Goal: Transaction & Acquisition: Obtain resource

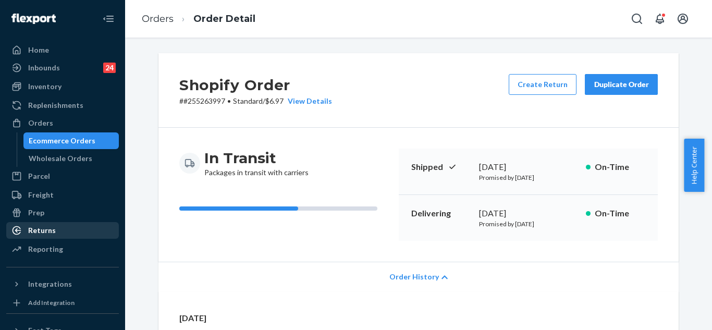
click at [44, 232] on div "Returns" at bounding box center [42, 230] width 28 height 10
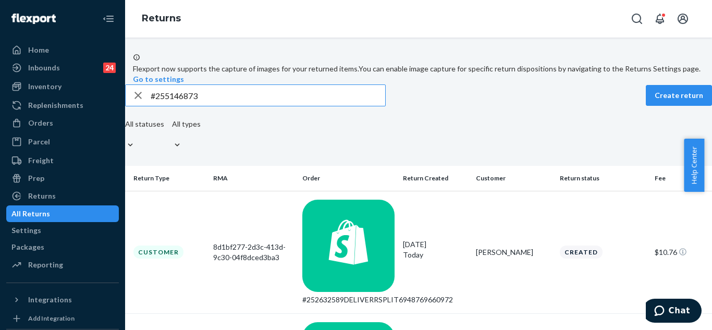
type input "#255146873"
click at [472, 222] on td "[PERSON_NAME]" at bounding box center [514, 252] width 84 height 123
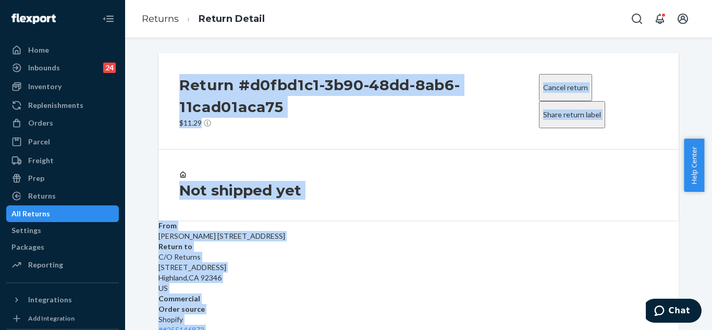
click at [353, 160] on div "Not shipped yet" at bounding box center [419, 185] width 520 height 71
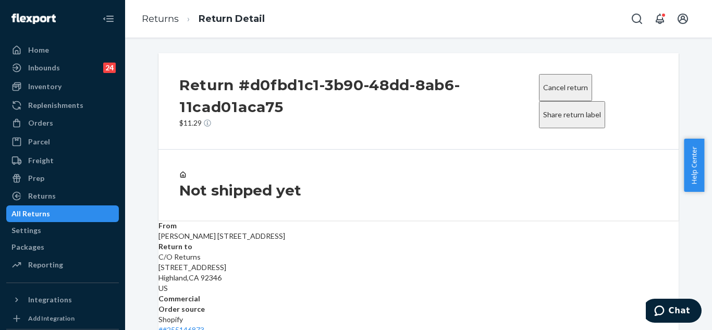
click at [353, 160] on div "Not shipped yet" at bounding box center [419, 185] width 520 height 71
click at [561, 114] on button "Share return label" at bounding box center [572, 114] width 66 height 27
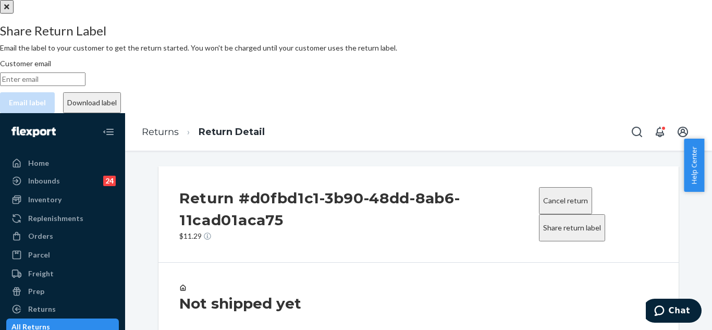
click at [86, 86] on input "Customer email" at bounding box center [43, 79] width 86 height 14
paste input "[EMAIL_ADDRESS][DOMAIN_NAME]"
type input "[EMAIL_ADDRESS][DOMAIN_NAME]"
click at [86, 86] on input "[EMAIL_ADDRESS][DOMAIN_NAME]" at bounding box center [43, 79] width 86 height 14
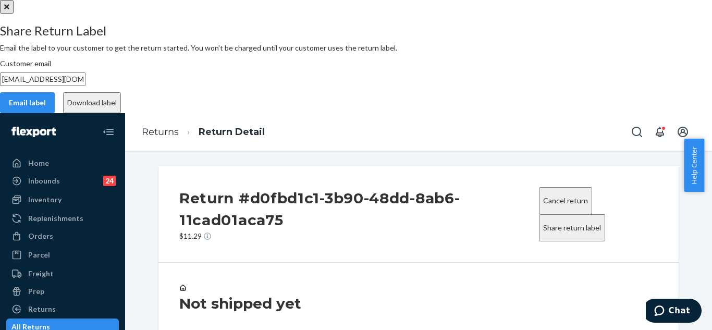
click at [121, 113] on button "Download label" at bounding box center [92, 102] width 58 height 21
click at [338, 263] on div "Not shipped yet" at bounding box center [419, 298] width 520 height 71
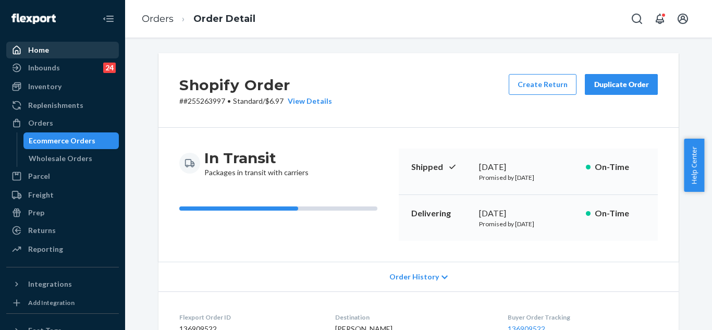
click at [33, 49] on div "Home" at bounding box center [38, 50] width 21 height 10
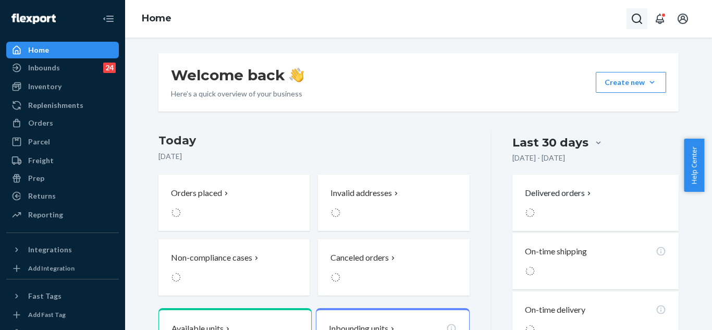
click at [640, 21] on icon "Open Search Box" at bounding box center [637, 19] width 13 height 13
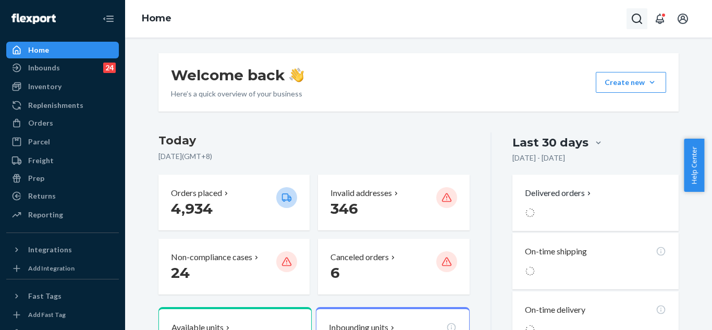
click at [634, 21] on icon "Open Search Box" at bounding box center [637, 19] width 10 height 10
click at [638, 17] on icon "Open Search Box" at bounding box center [637, 19] width 13 height 13
click at [638, 17] on icon "Close Search" at bounding box center [638, 19] width 10 height 10
click at [637, 17] on icon "Open Search Box" at bounding box center [637, 19] width 13 height 13
click at [637, 17] on icon "Close Search" at bounding box center [638, 19] width 10 height 10
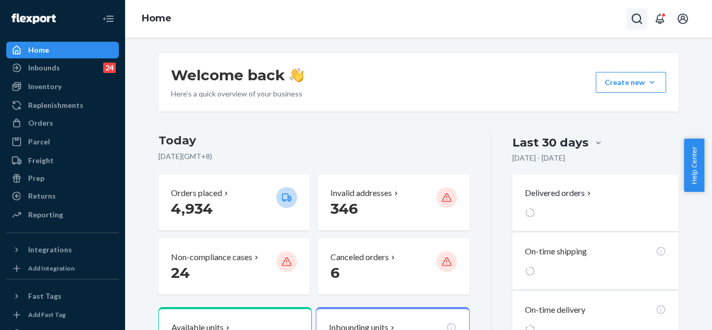
click at [636, 17] on icon "Open Search Box" at bounding box center [637, 19] width 13 height 13
click at [630, 18] on button "Open Search Box" at bounding box center [637, 18] width 21 height 21
click at [619, 18] on input "Search Input" at bounding box center [560, 19] width 128 height 10
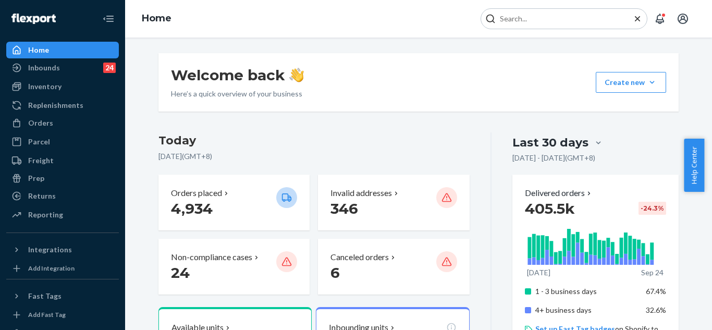
paste input "#255043108"
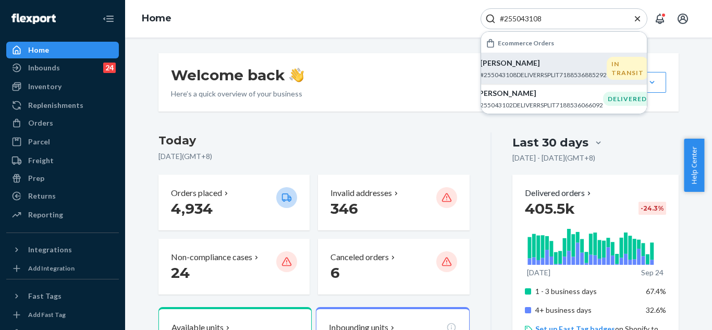
type input "#255043108"
click at [613, 74] on div "IN TRANSIT" at bounding box center [628, 68] width 42 height 23
click at [613, 74] on div "Welcome back Here’s a quick overview of your business Create new Create new inb…" at bounding box center [418, 184] width 587 height 293
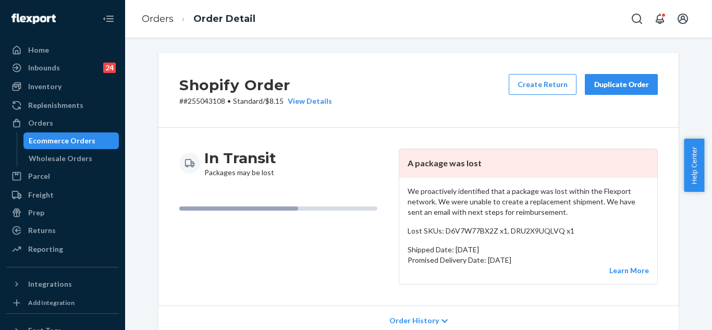
click at [366, 244] on div "In Transit Packages may be lost" at bounding box center [284, 217] width 211 height 136
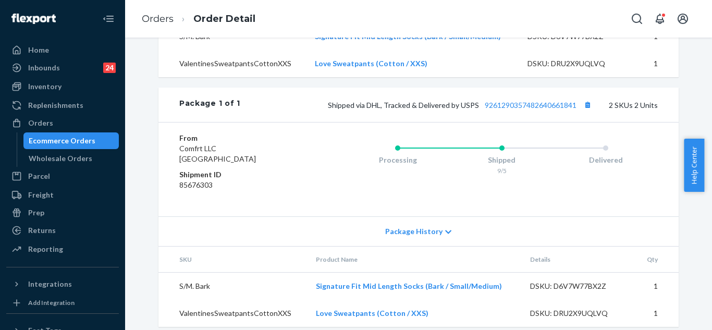
scroll to position [498, 0]
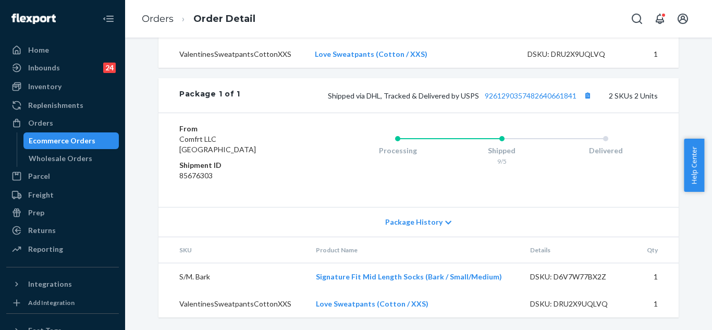
click at [397, 220] on span "Package History" at bounding box center [413, 222] width 57 height 10
click at [395, 220] on span "Package History" at bounding box center [413, 222] width 57 height 10
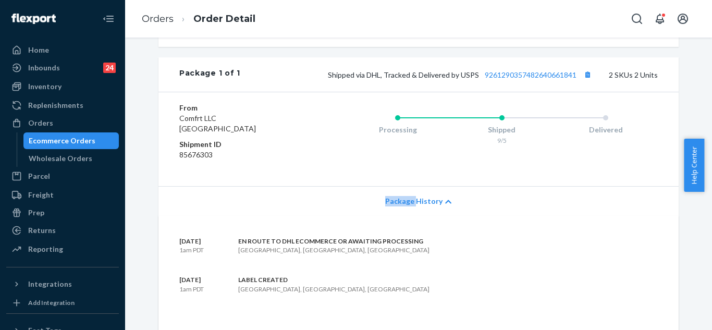
click at [395, 207] on span "Package History" at bounding box center [413, 201] width 57 height 10
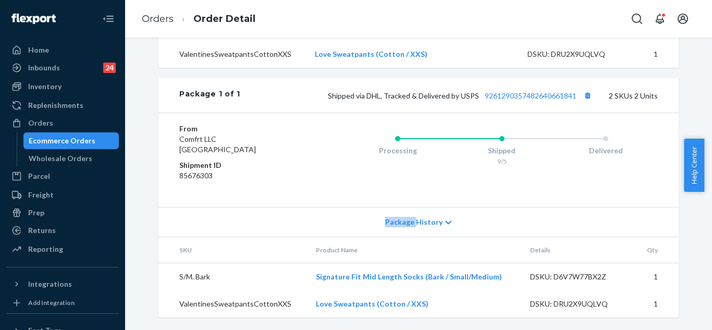
click at [395, 220] on span "Package History" at bounding box center [413, 222] width 57 height 10
click at [436, 224] on span "Package History" at bounding box center [413, 222] width 57 height 10
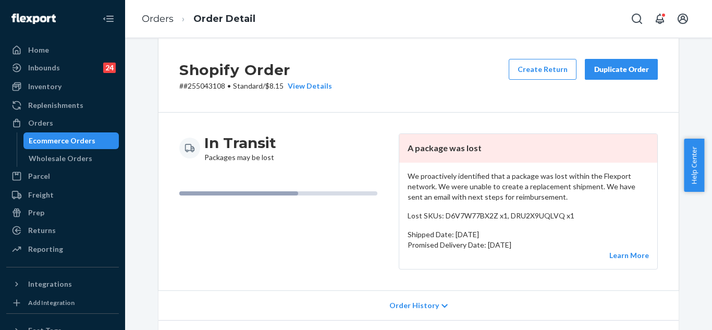
scroll to position [0, 0]
